Goal: Information Seeking & Learning: Learn about a topic

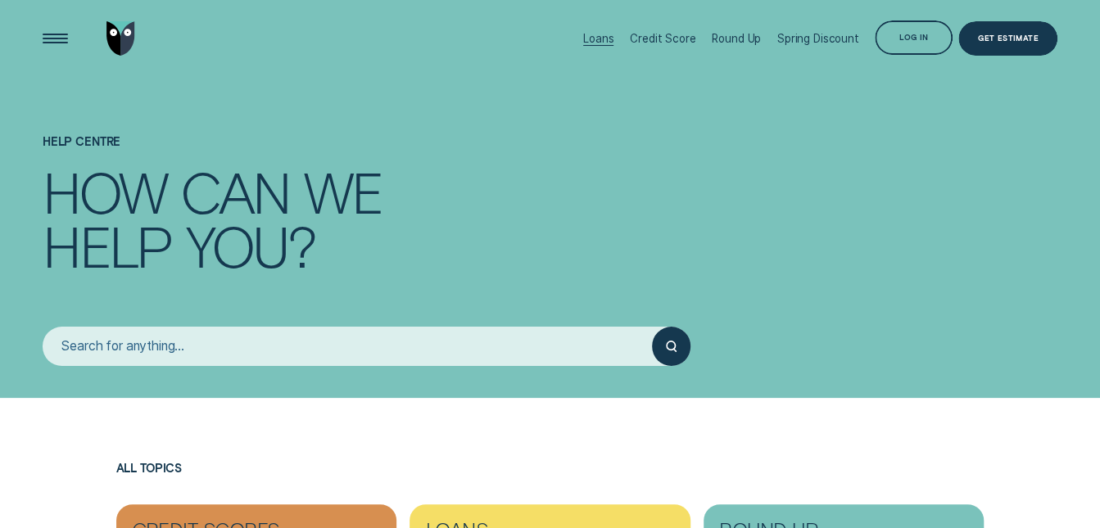
click at [606, 37] on div "Loans" at bounding box center [598, 38] width 30 height 13
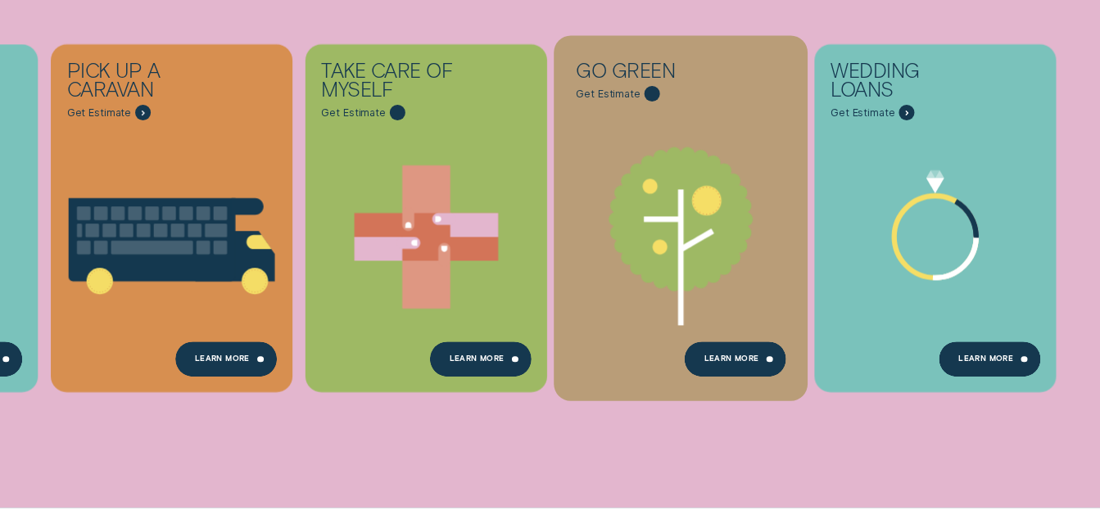
scroll to position [737, 0]
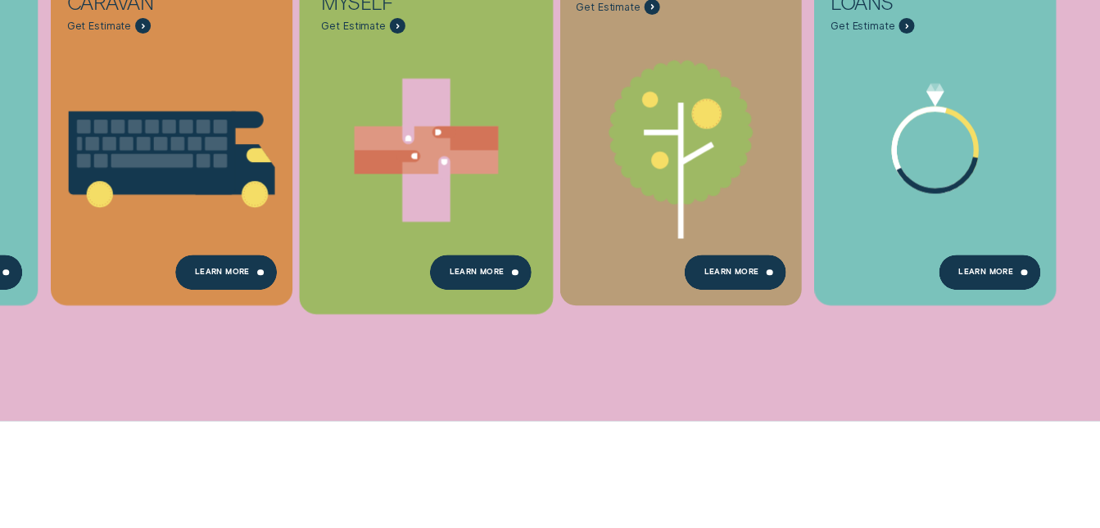
click at [441, 160] on icon "Take care of myself - Learn more" at bounding box center [444, 163] width 6 height 6
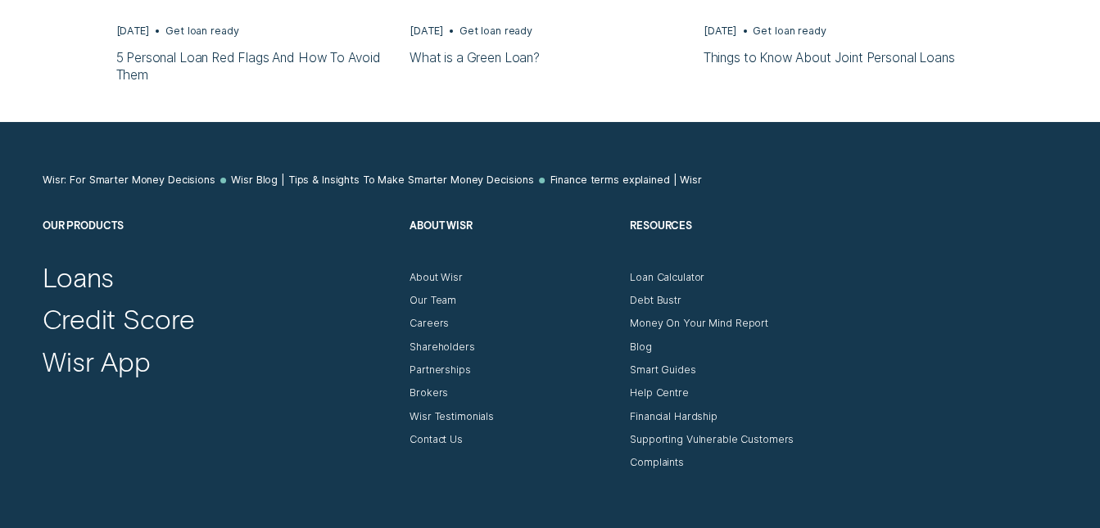
scroll to position [9853, 0]
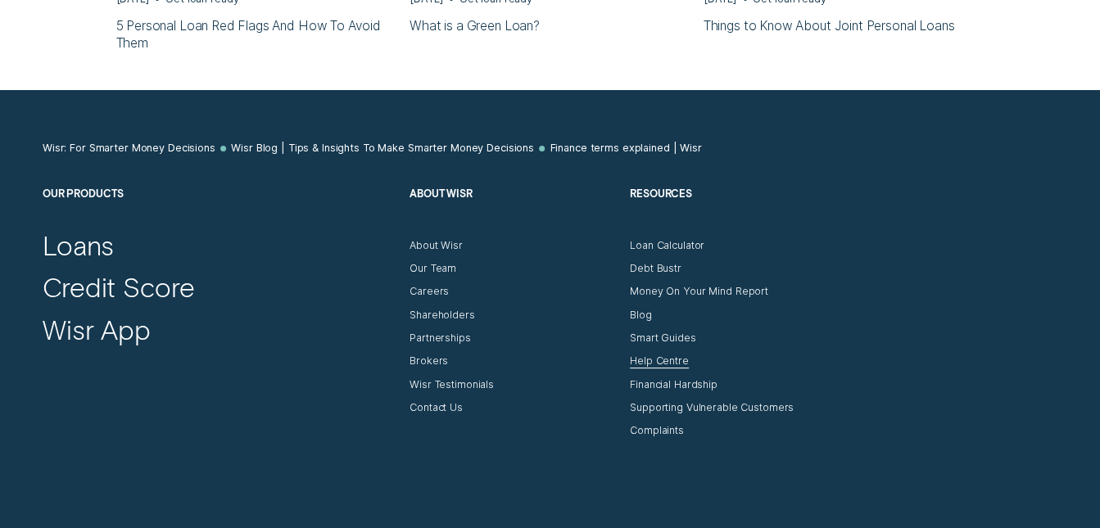
click at [660, 355] on div "Help Centre" at bounding box center [659, 361] width 59 height 13
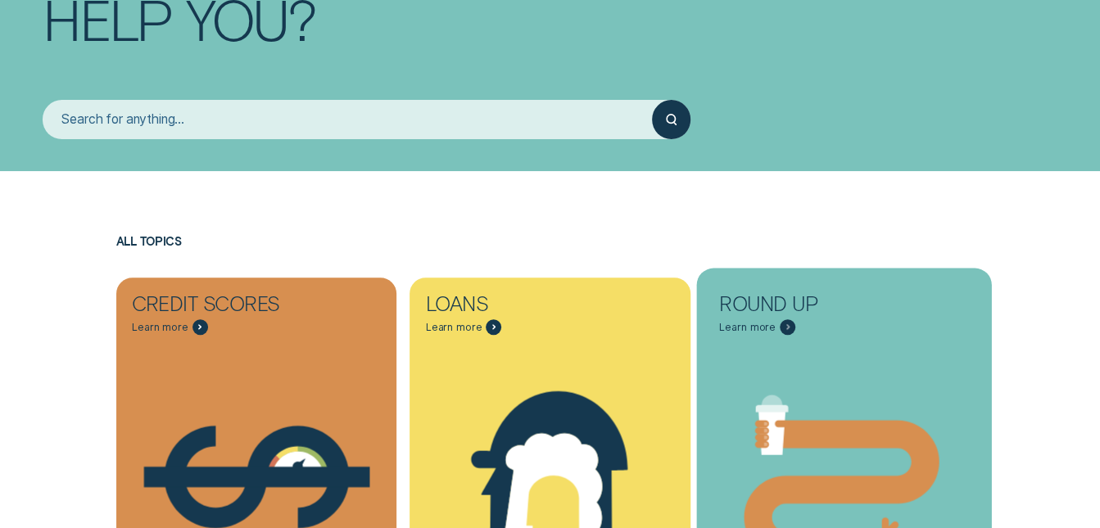
scroll to position [327, 0]
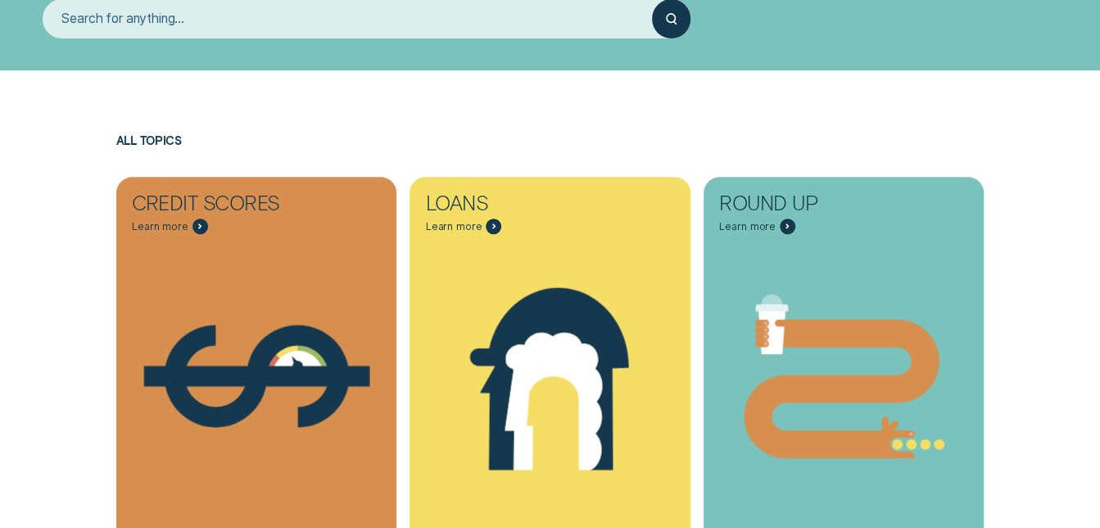
click at [520, 22] on input "search" at bounding box center [347, 18] width 609 height 38
